Goal: Task Accomplishment & Management: Manage account settings

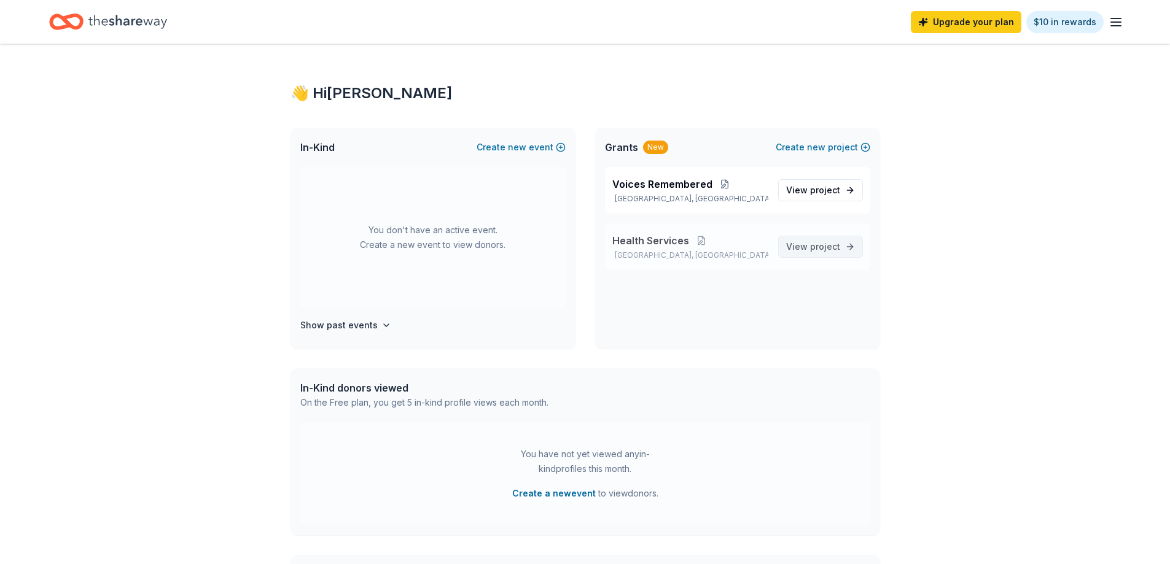
click at [821, 245] on span "project" at bounding box center [825, 246] width 30 height 10
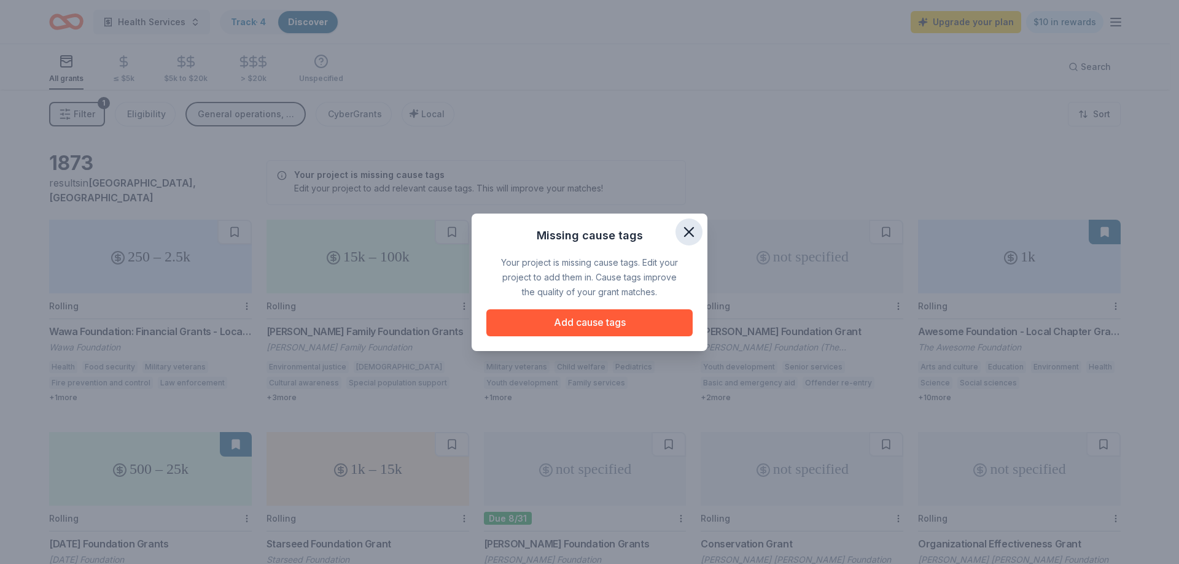
click at [687, 234] on icon "button" at bounding box center [689, 232] width 9 height 9
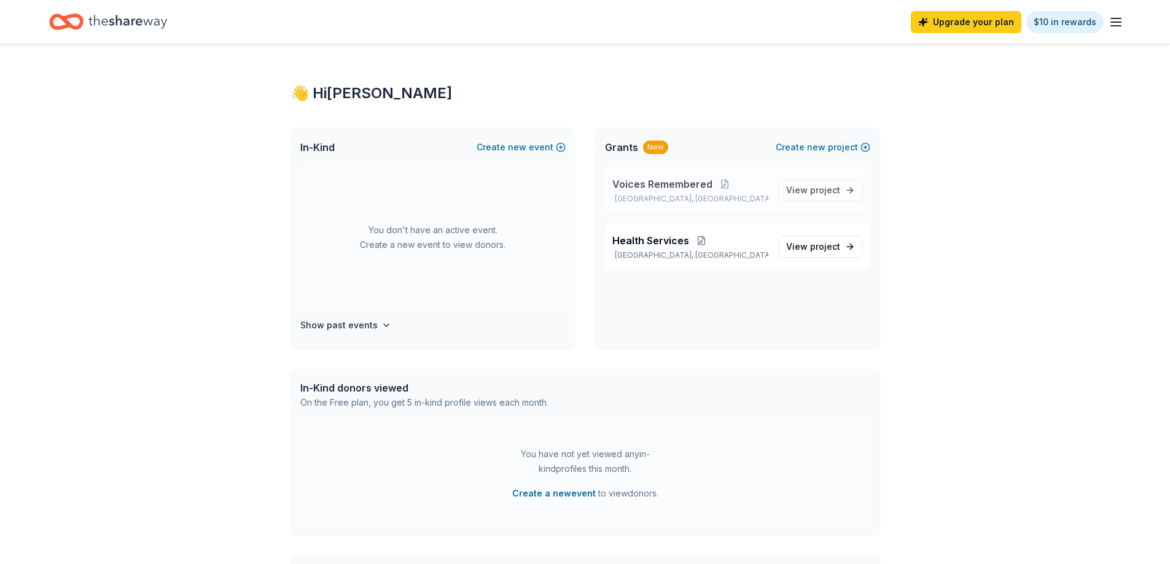
click at [697, 187] on span "Voices Remembered" at bounding box center [662, 184] width 100 height 15
click at [1111, 26] on line "button" at bounding box center [1116, 26] width 10 height 0
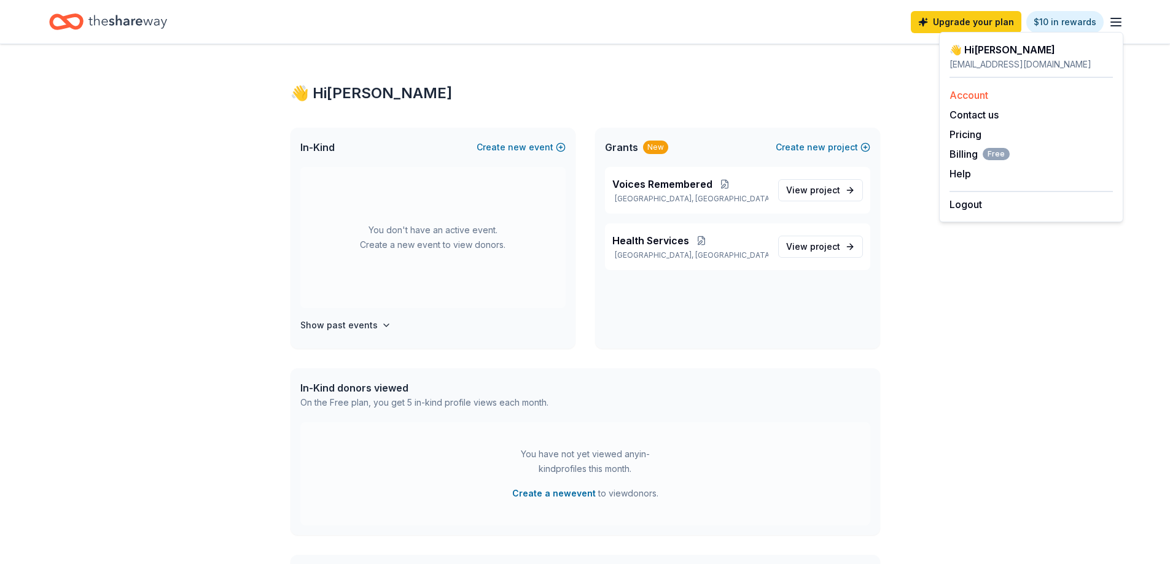
click at [981, 97] on link "Account" at bounding box center [968, 95] width 39 height 12
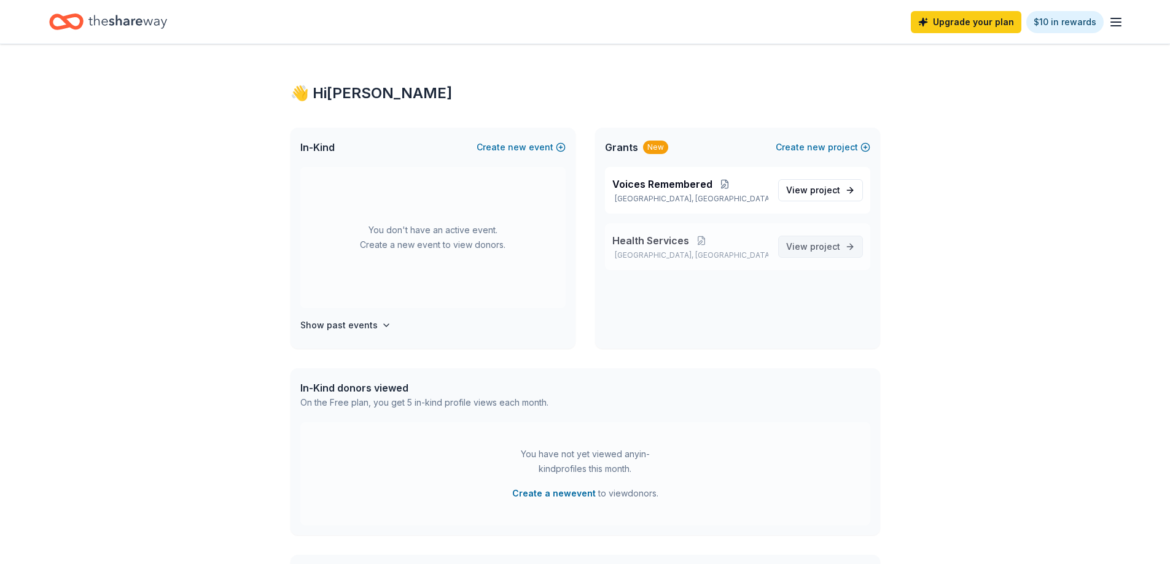
click at [801, 250] on span "View project" at bounding box center [813, 247] width 54 height 15
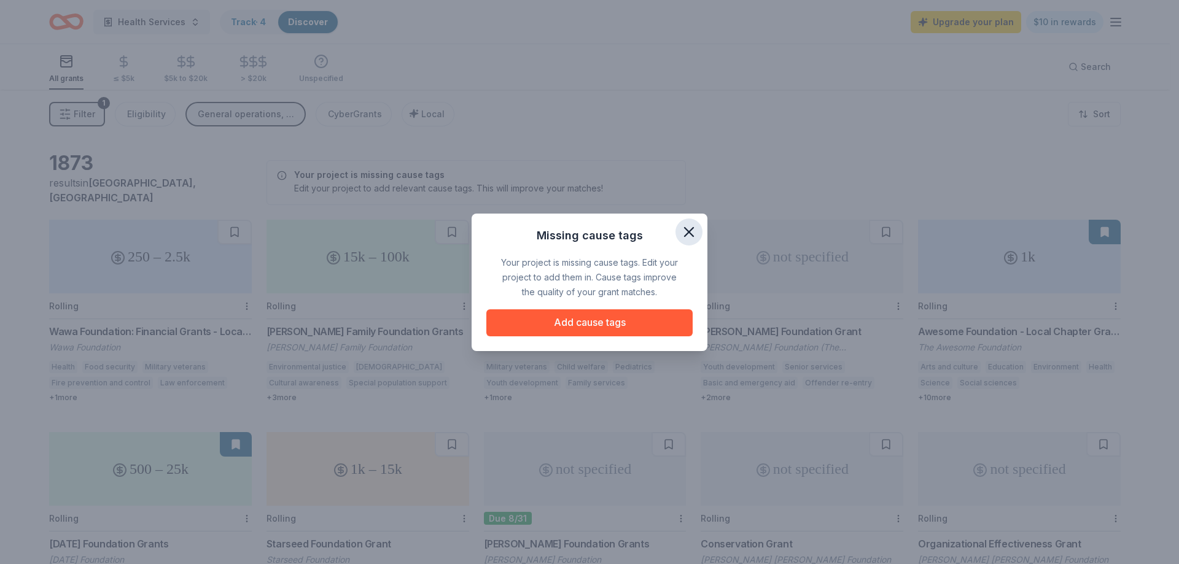
click at [688, 234] on icon "button" at bounding box center [689, 232] width 9 height 9
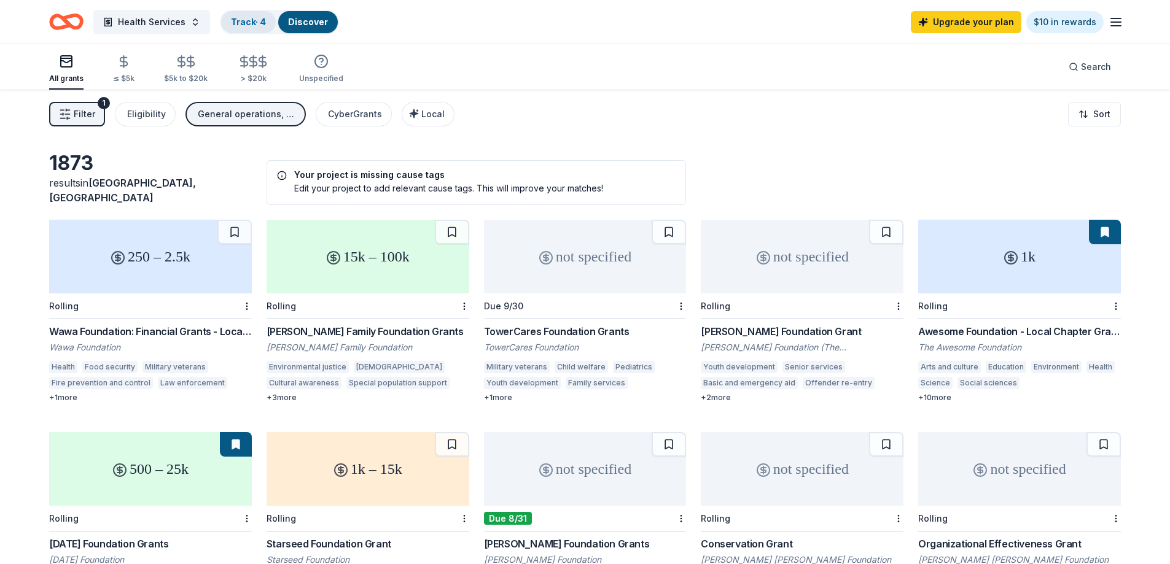
click at [249, 23] on link "Track · 4" at bounding box center [248, 22] width 35 height 10
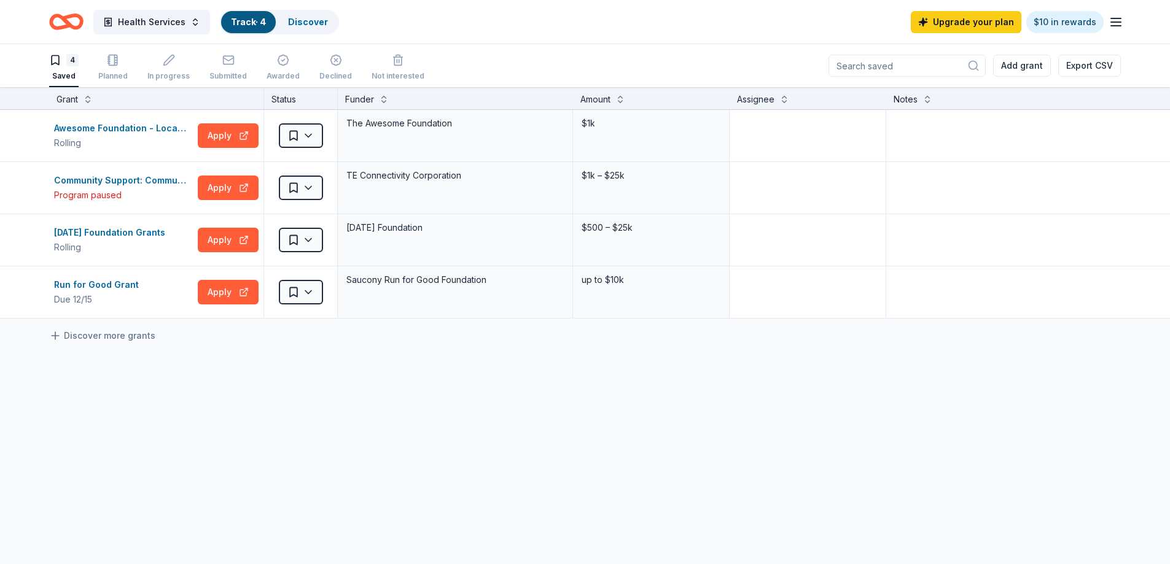
click at [61, 69] on div "4 Saved" at bounding box center [63, 67] width 29 height 27
click at [129, 24] on span "Health Services" at bounding box center [152, 22] width 68 height 15
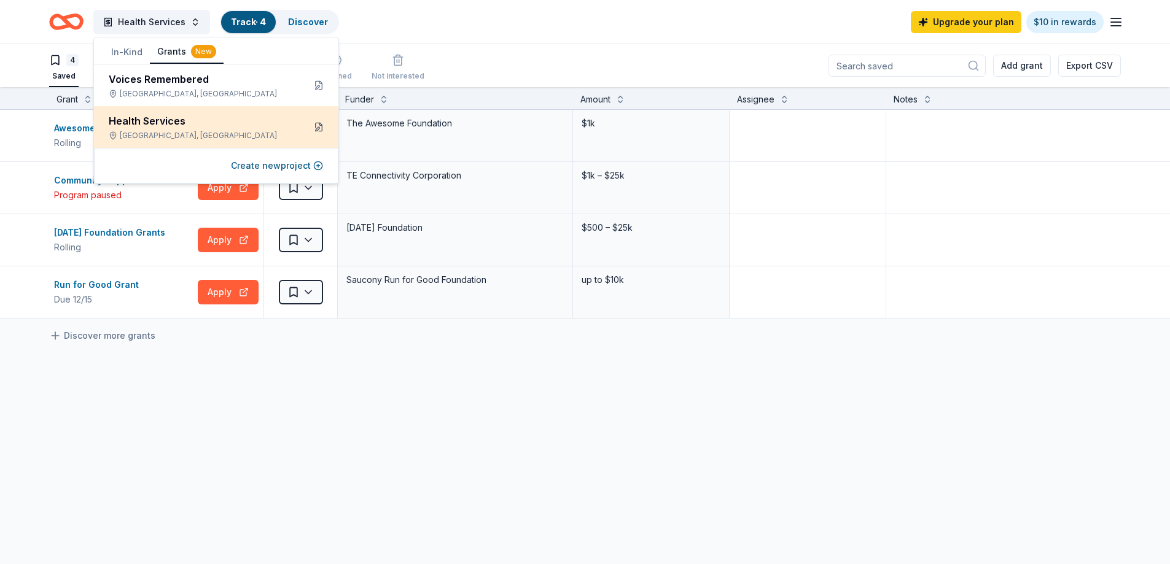
click at [319, 124] on button at bounding box center [319, 127] width 20 height 20
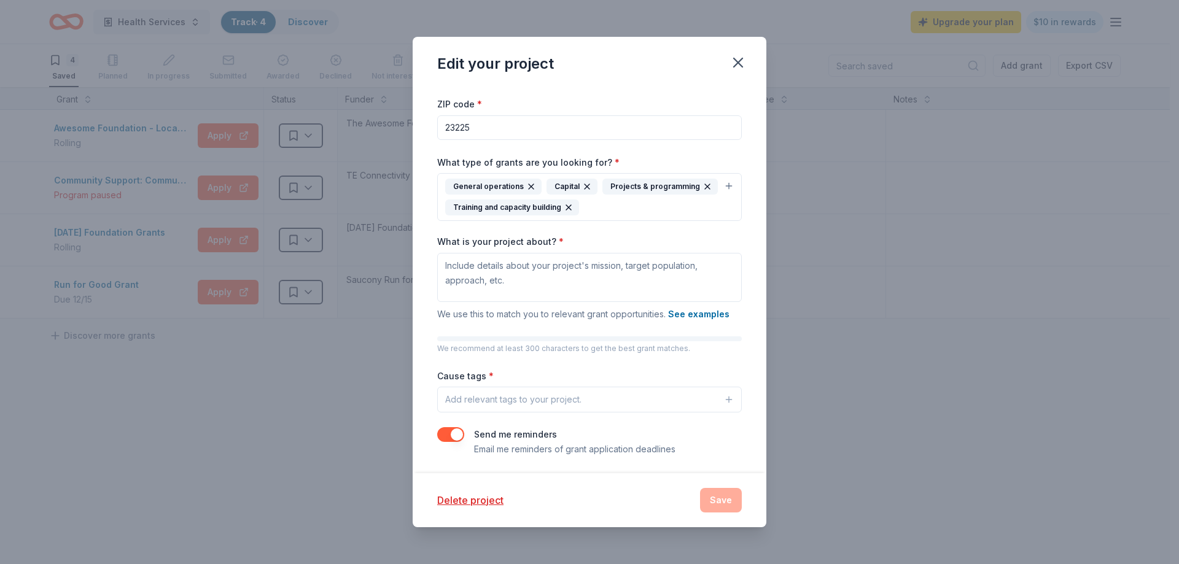
scroll to position [51, 0]
click at [497, 499] on button "Delete project" at bounding box center [470, 500] width 66 height 15
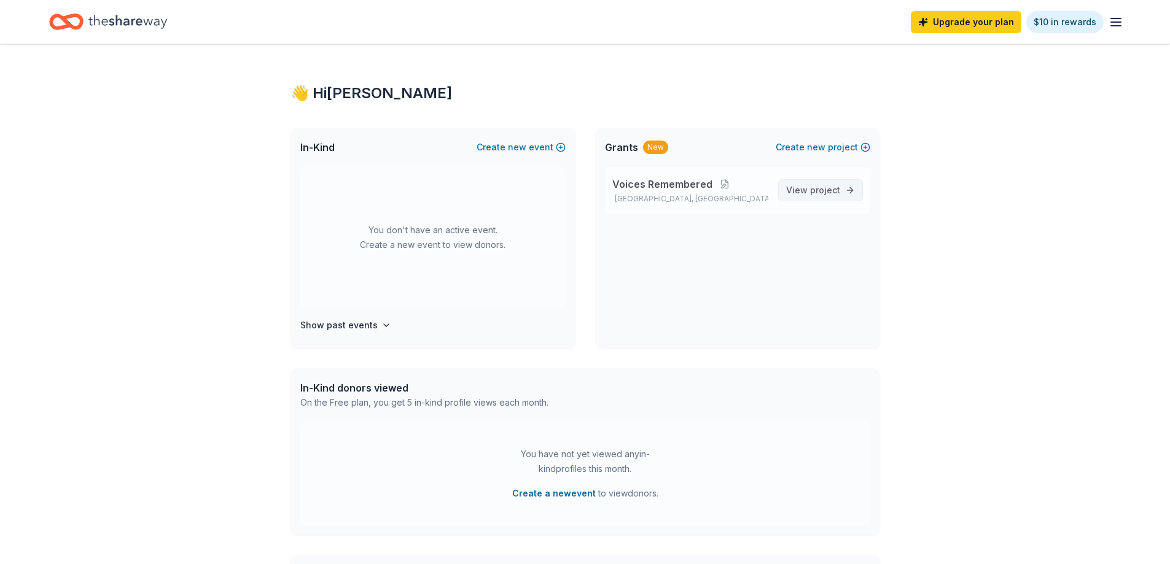
click at [799, 186] on span "View project" at bounding box center [813, 190] width 54 height 15
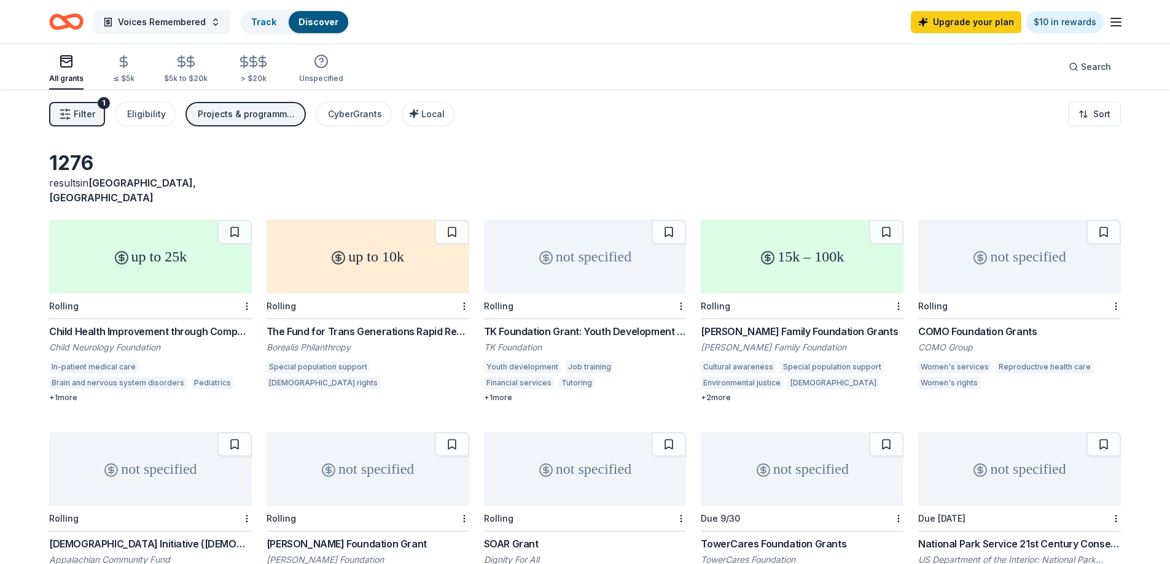
click at [181, 25] on span "Voices Remembered" at bounding box center [162, 22] width 88 height 15
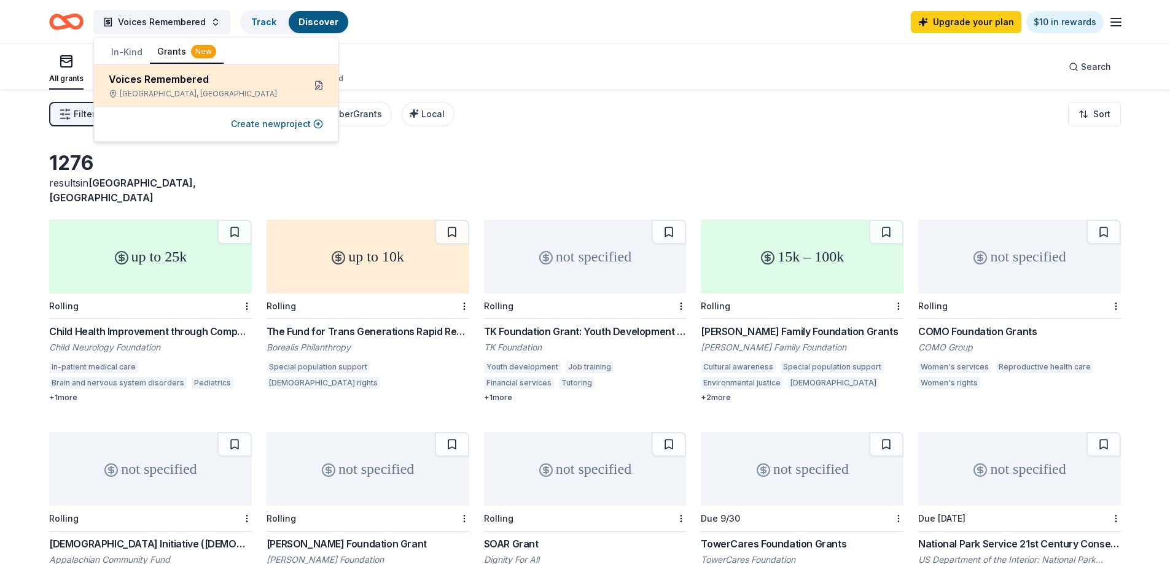
click at [313, 80] on button at bounding box center [319, 86] width 20 height 20
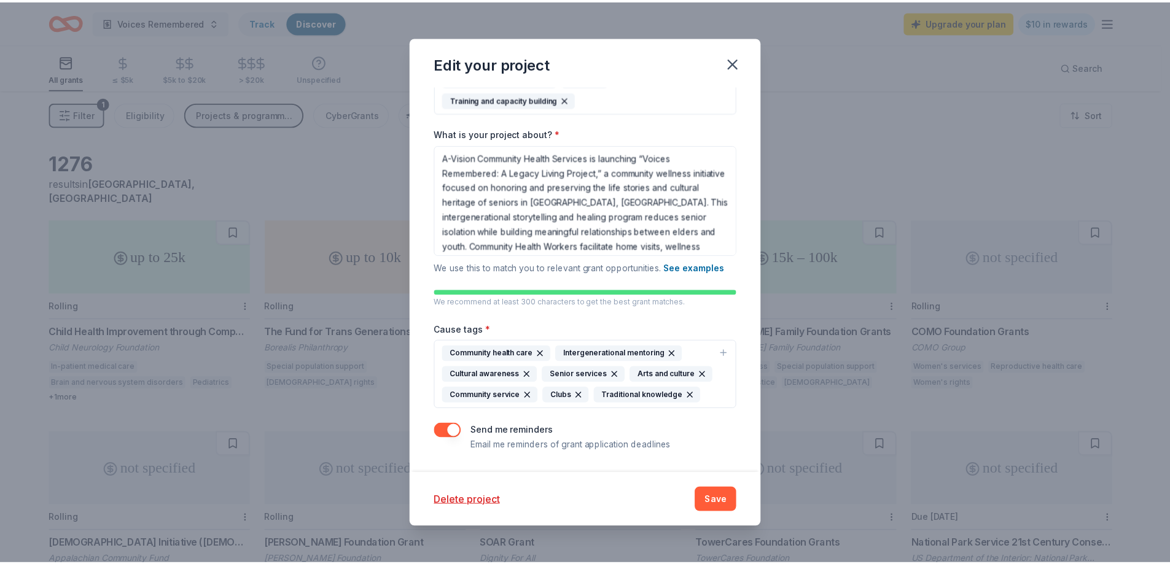
scroll to position [176, 0]
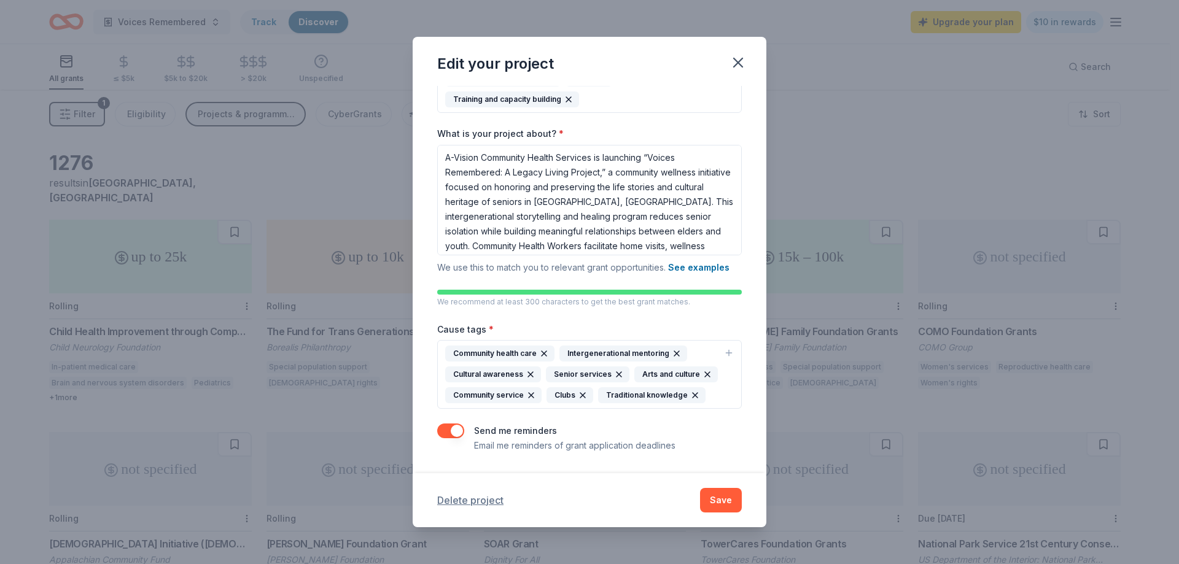
click at [486, 504] on button "Delete project" at bounding box center [470, 500] width 66 height 15
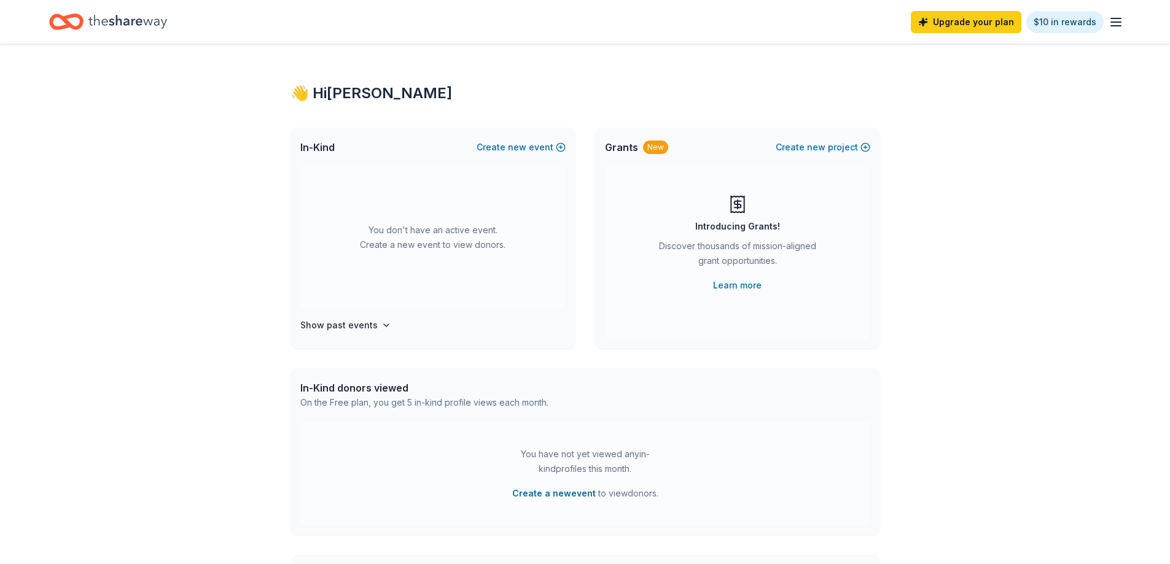
click at [1115, 26] on line "button" at bounding box center [1116, 26] width 10 height 0
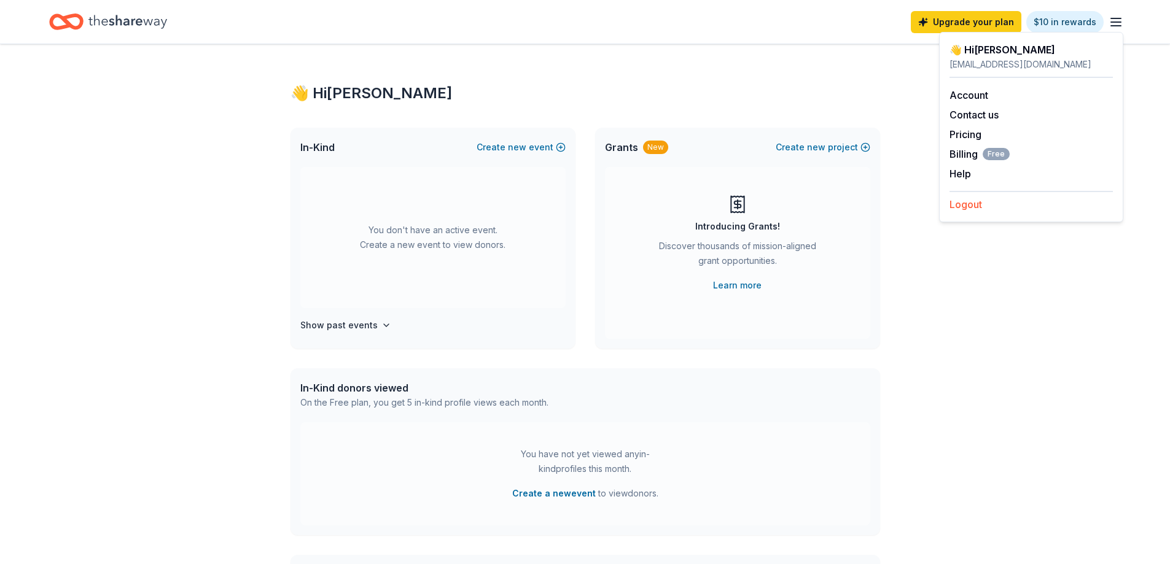
click at [968, 205] on button "Logout" at bounding box center [965, 204] width 33 height 15
